Goal: Task Accomplishment & Management: Use online tool/utility

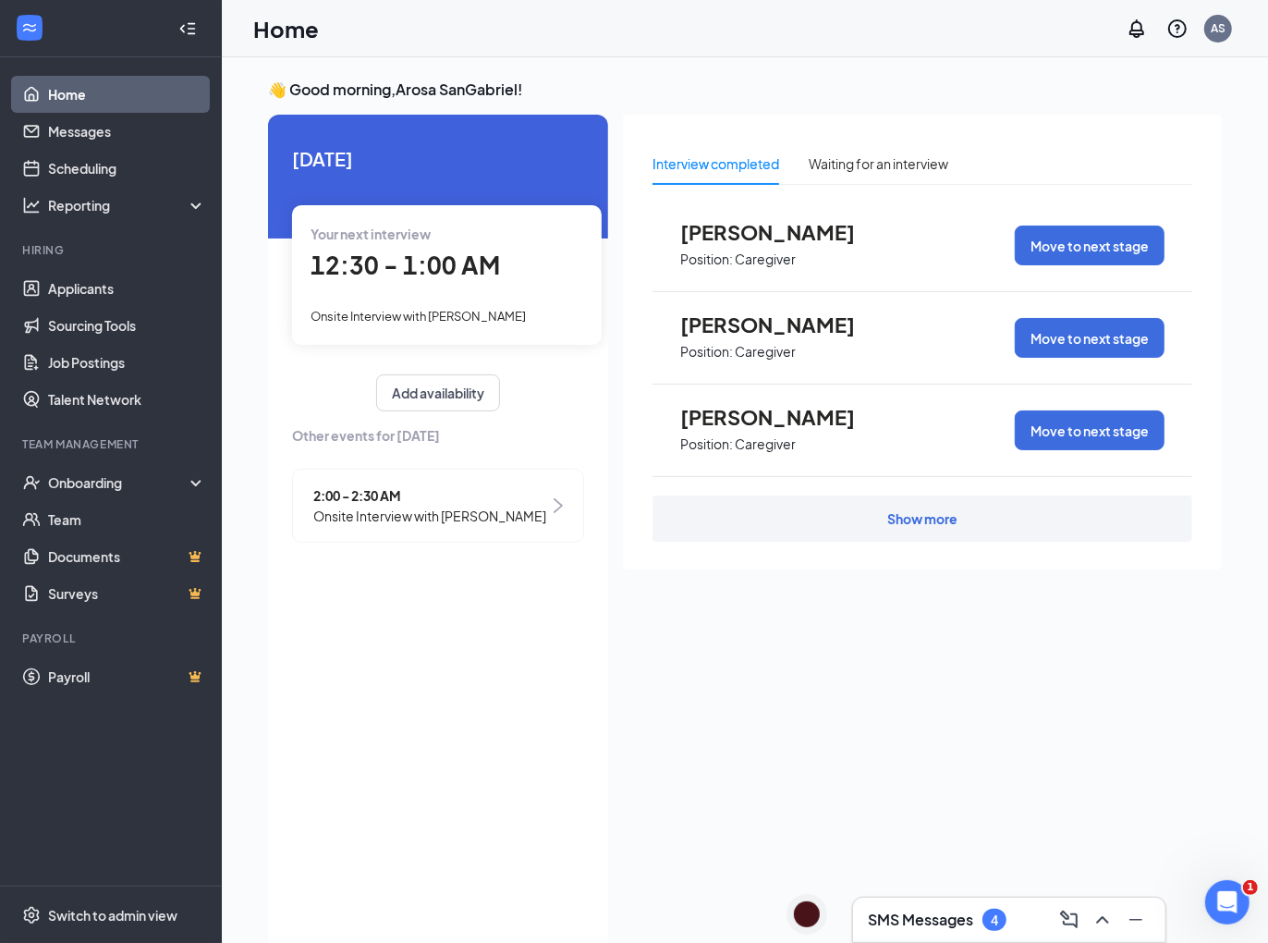
click at [872, 39] on div "Home AS" at bounding box center [745, 28] width 1046 height 57
click at [690, 42] on div "Home AS" at bounding box center [745, 28] width 1046 height 57
click at [1217, 32] on div "AS" at bounding box center [1218, 28] width 15 height 16
click at [1229, 35] on div "AS" at bounding box center [1218, 29] width 28 height 28
click at [1064, 285] on div "Log out" at bounding box center [1126, 282] width 200 height 18
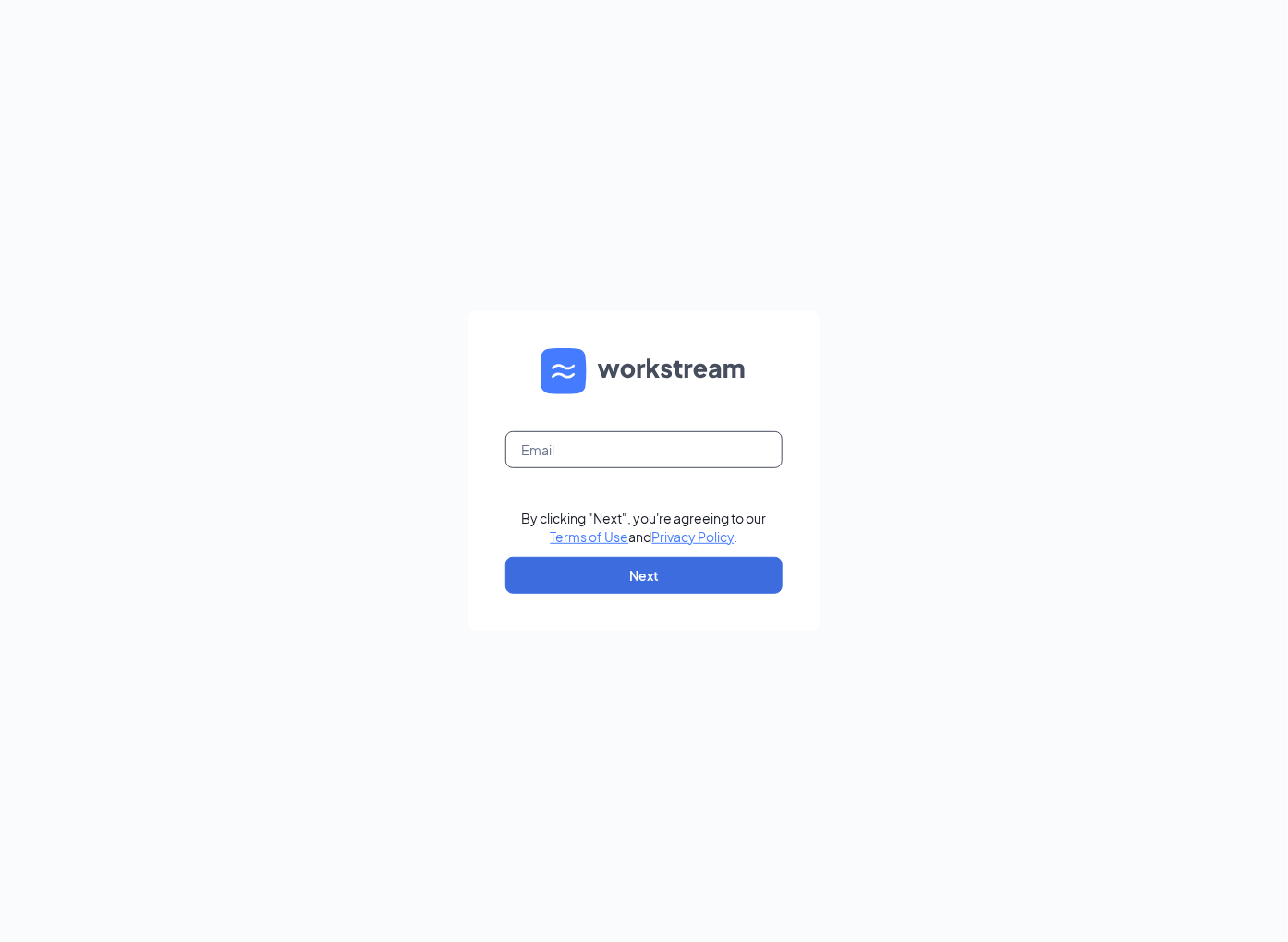
type input "talent-losangeles@arosacare.com"
click at [641, 582] on button "Next" at bounding box center [644, 574] width 277 height 37
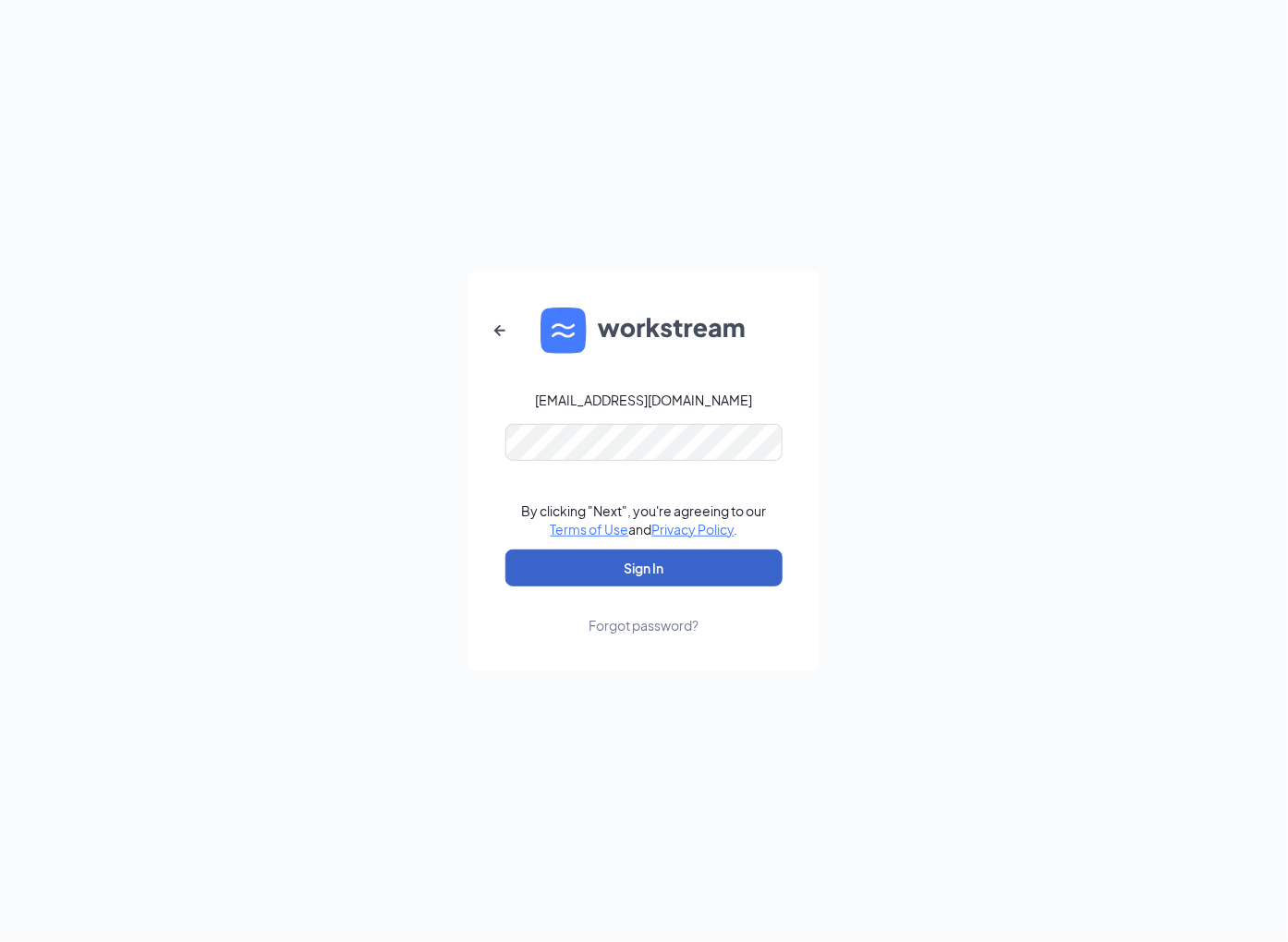
click at [678, 562] on button "Sign In" at bounding box center [644, 567] width 277 height 37
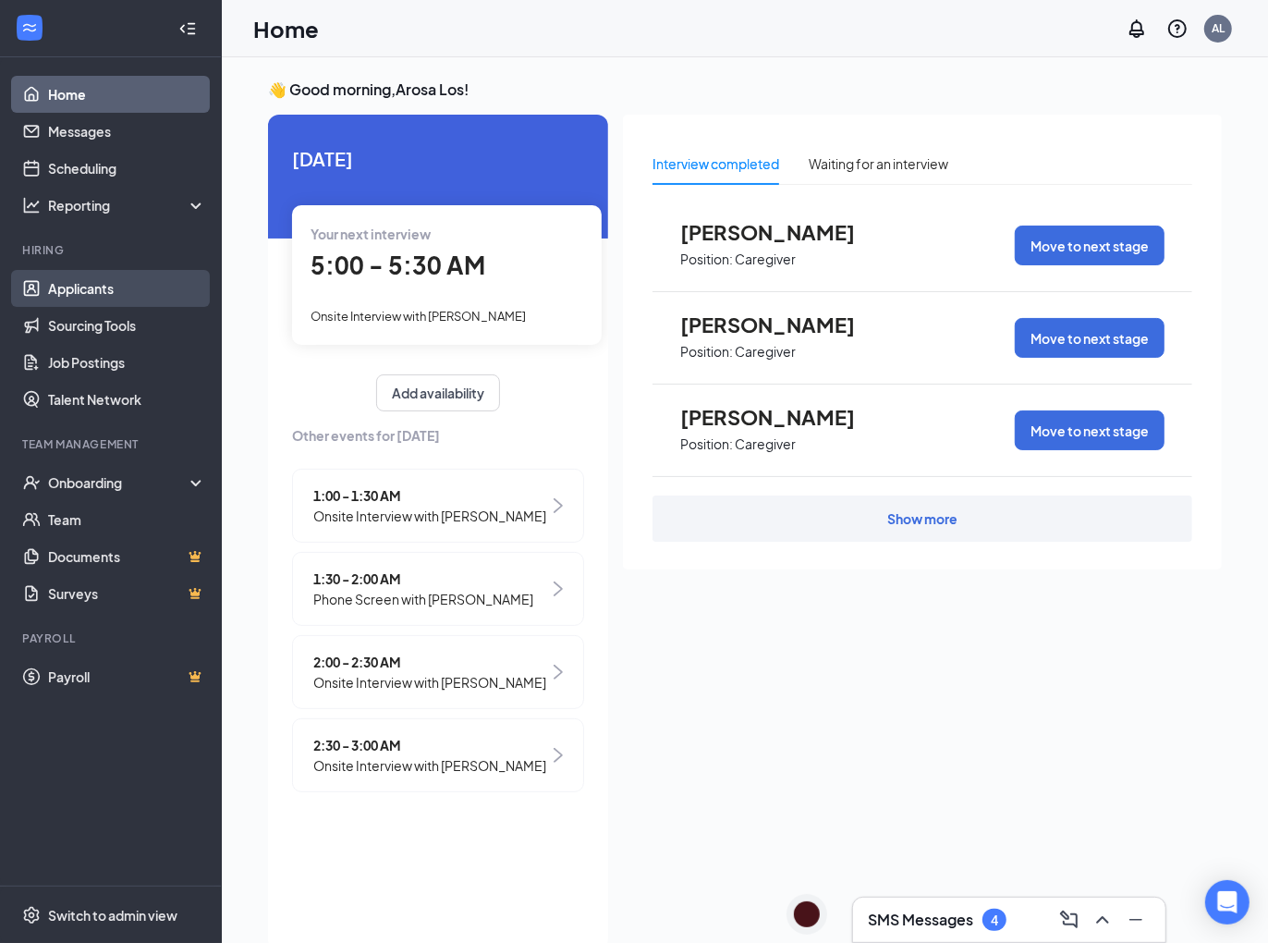
click at [110, 292] on link "Applicants" at bounding box center [127, 288] width 158 height 37
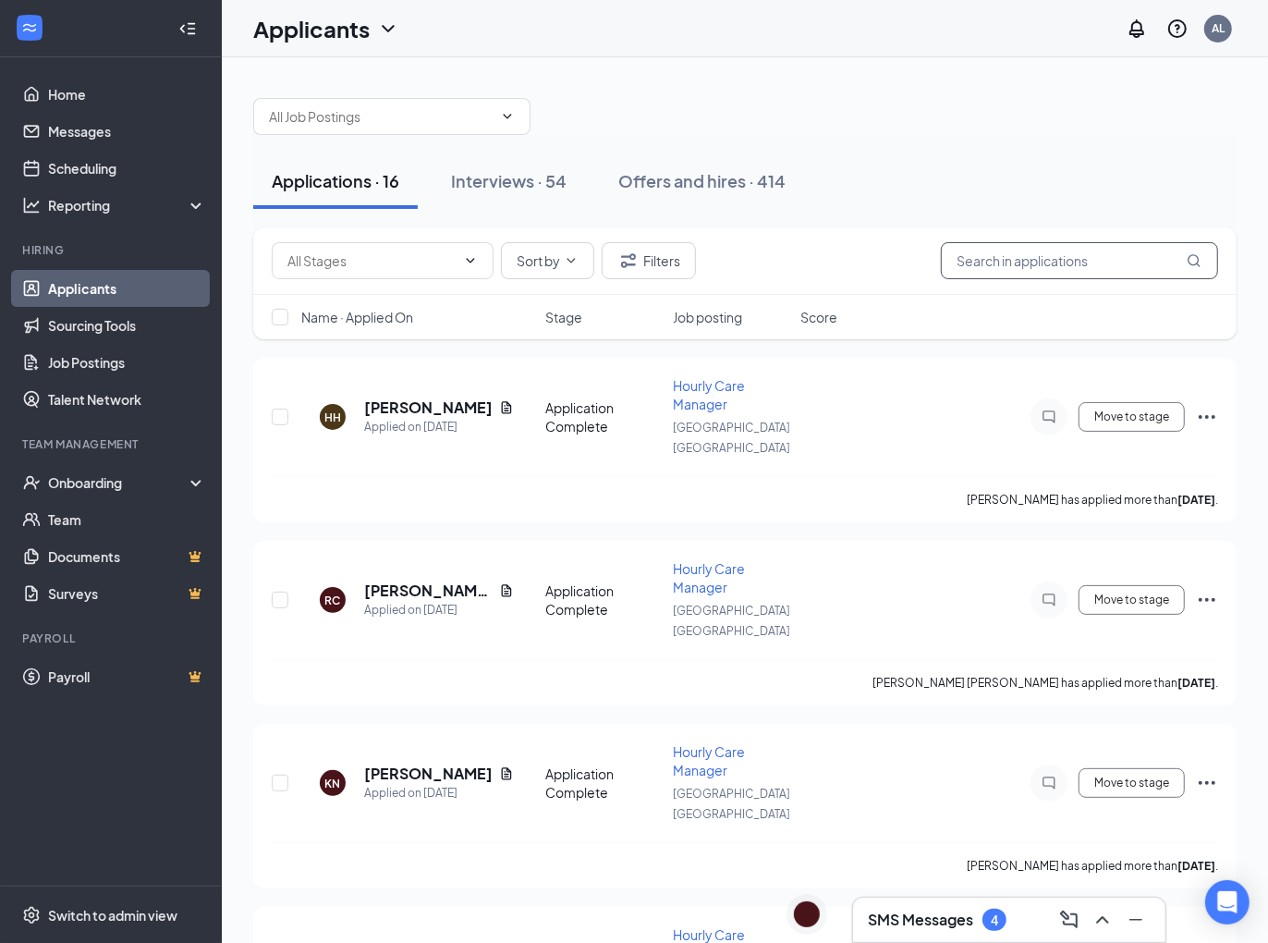
click at [1107, 274] on input "text" at bounding box center [1079, 260] width 277 height 37
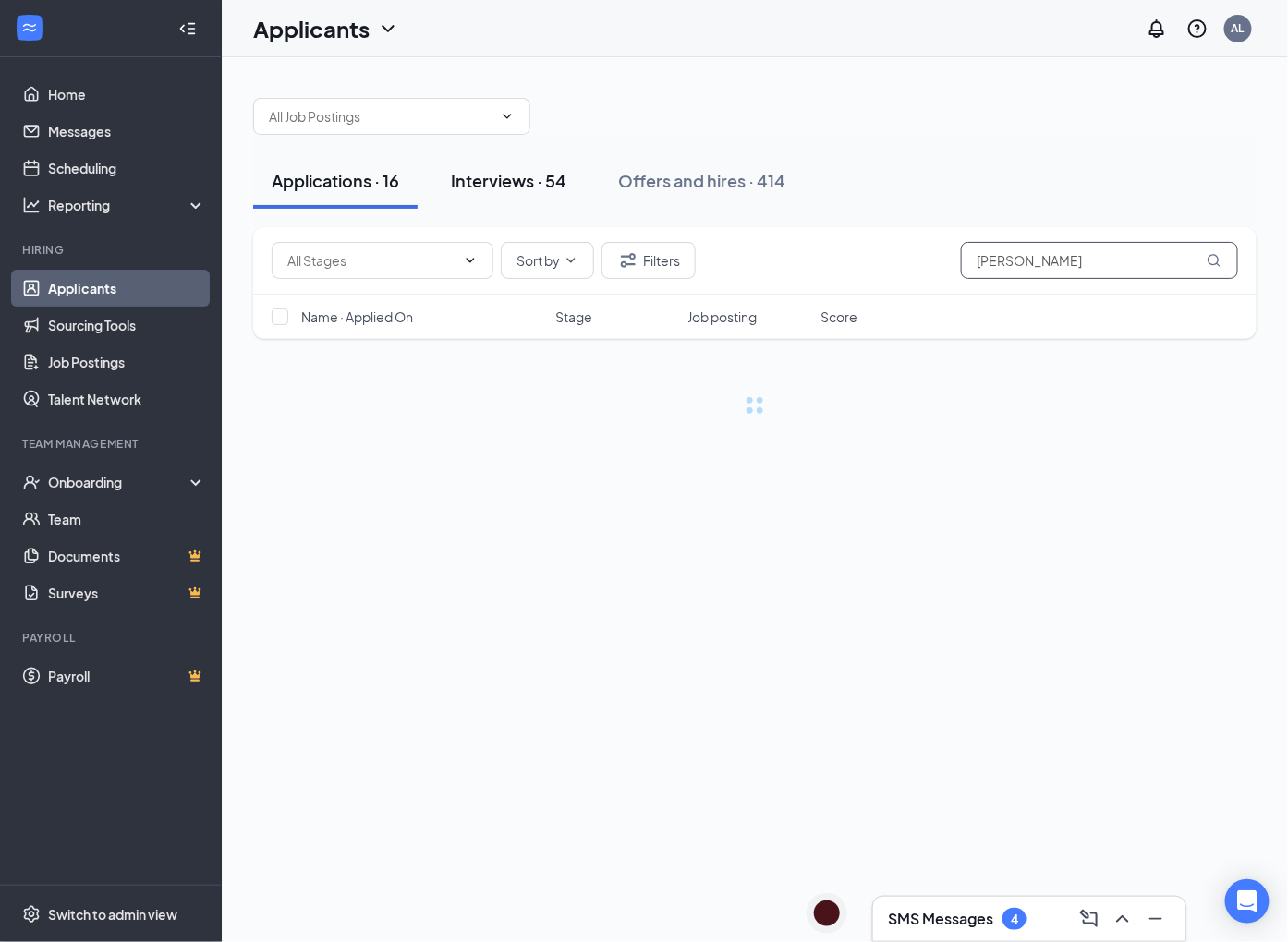
type input "[PERSON_NAME]"
click at [526, 182] on div "Interviews · 54" at bounding box center [509, 180] width 116 height 23
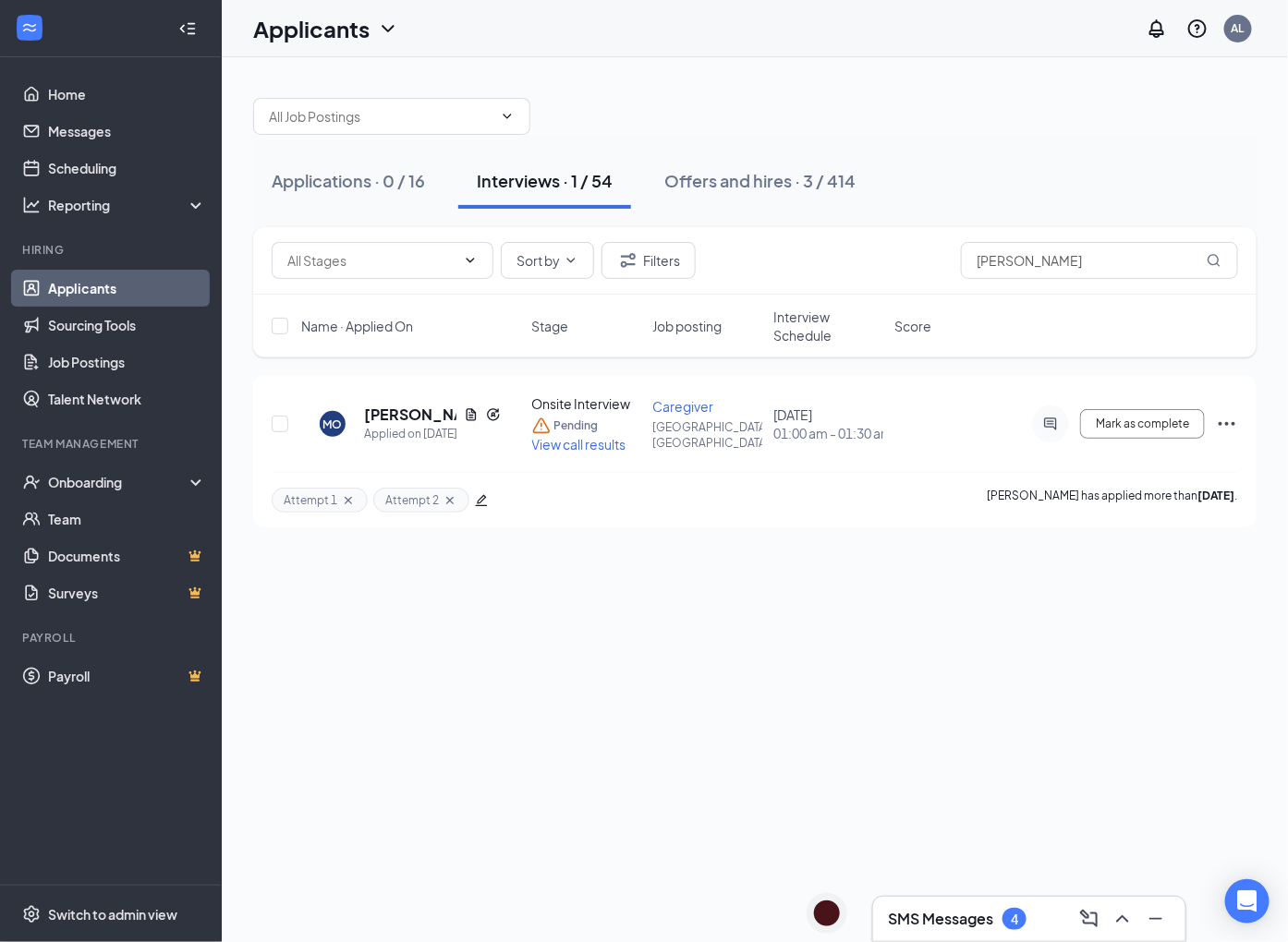
click at [1162, 198] on div "Applications · 0 / 16 Interviews · 1 / 54 Offers and hires · 3 / 414" at bounding box center [754, 180] width 1003 height 55
click at [1084, 227] on div "Sort by [PERSON_NAME]" at bounding box center [754, 260] width 1003 height 67
click at [1004, 184] on div "Applications · 0 / 16 Interviews · 1 / 54 Offers and hires · 3 / 414" at bounding box center [754, 180] width 1003 height 55
click at [922, 153] on div "Applications · 0 / 16 Interviews · 1 / 54 Offers and hires · 3 / 414" at bounding box center [754, 180] width 1003 height 55
click at [878, 751] on div "Applications · 0 / 16 Interviews · 1 / 54 Offers and hires · 3 / 414 Sort by [P…" at bounding box center [754, 499] width 1066 height 885
